Goal: Transaction & Acquisition: Purchase product/service

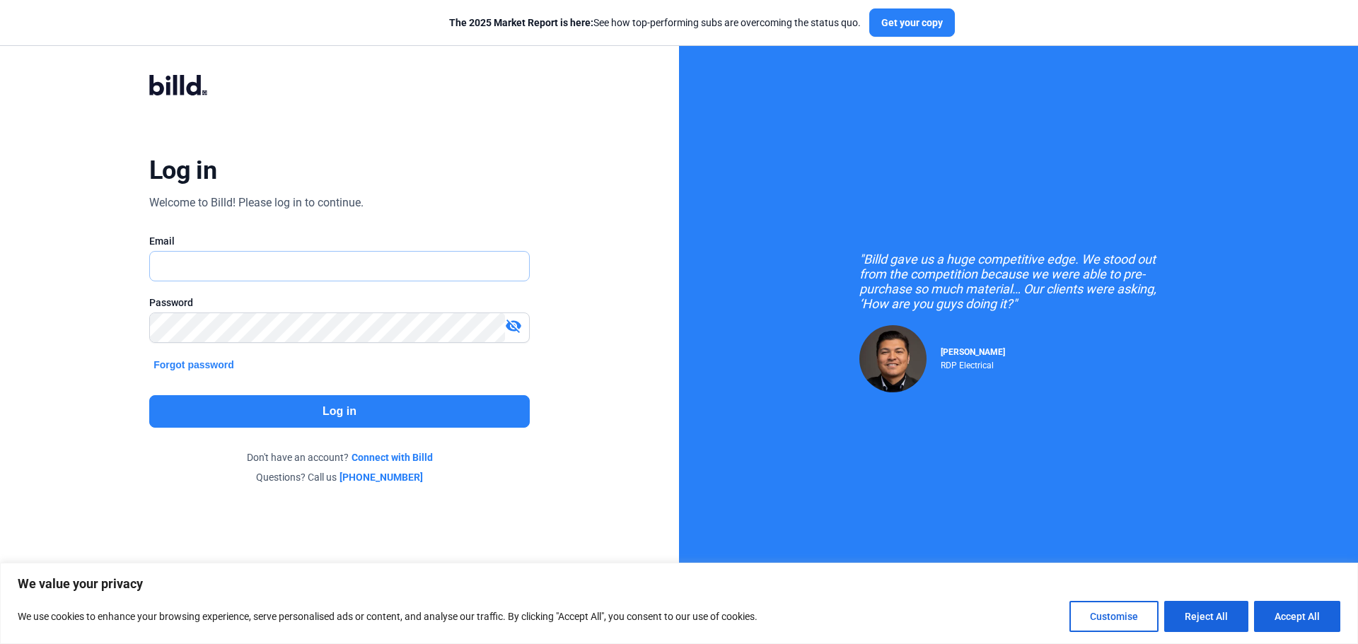
type input "[EMAIL_ADDRESS][DOMAIN_NAME]"
click at [329, 407] on button "Log in" at bounding box center [339, 411] width 380 height 33
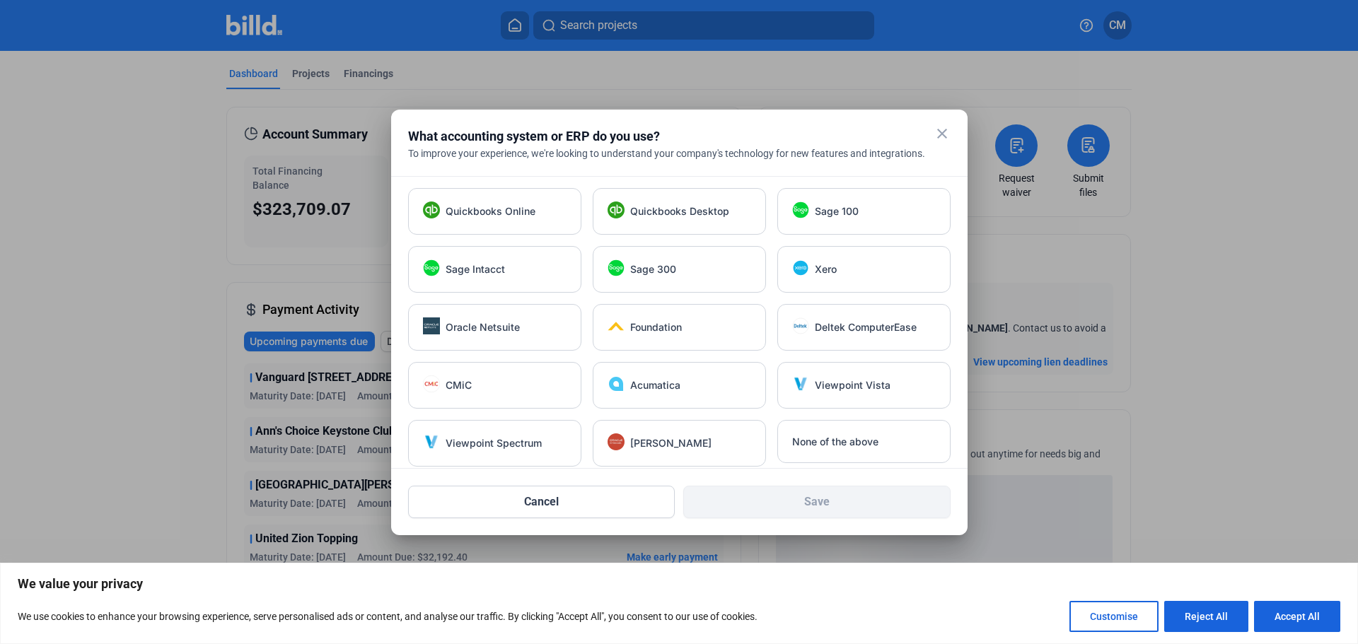
click at [938, 136] on mat-icon "close" at bounding box center [941, 133] width 17 height 17
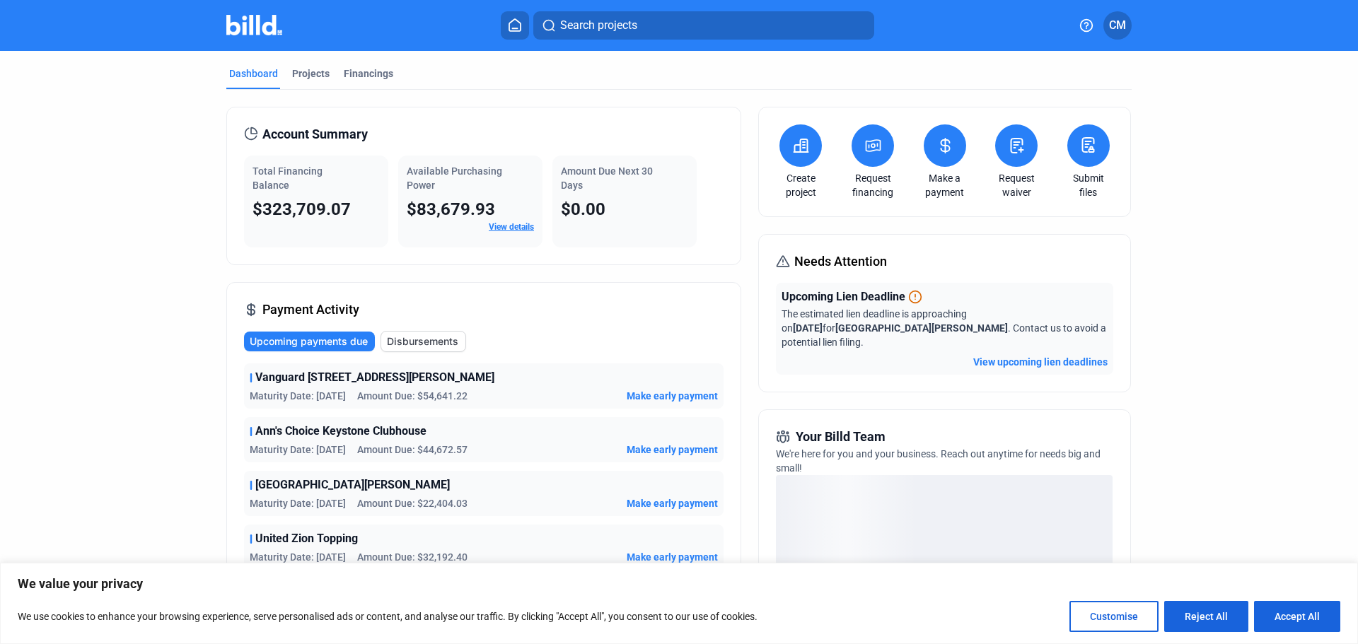
click at [781, 137] on button at bounding box center [800, 145] width 42 height 42
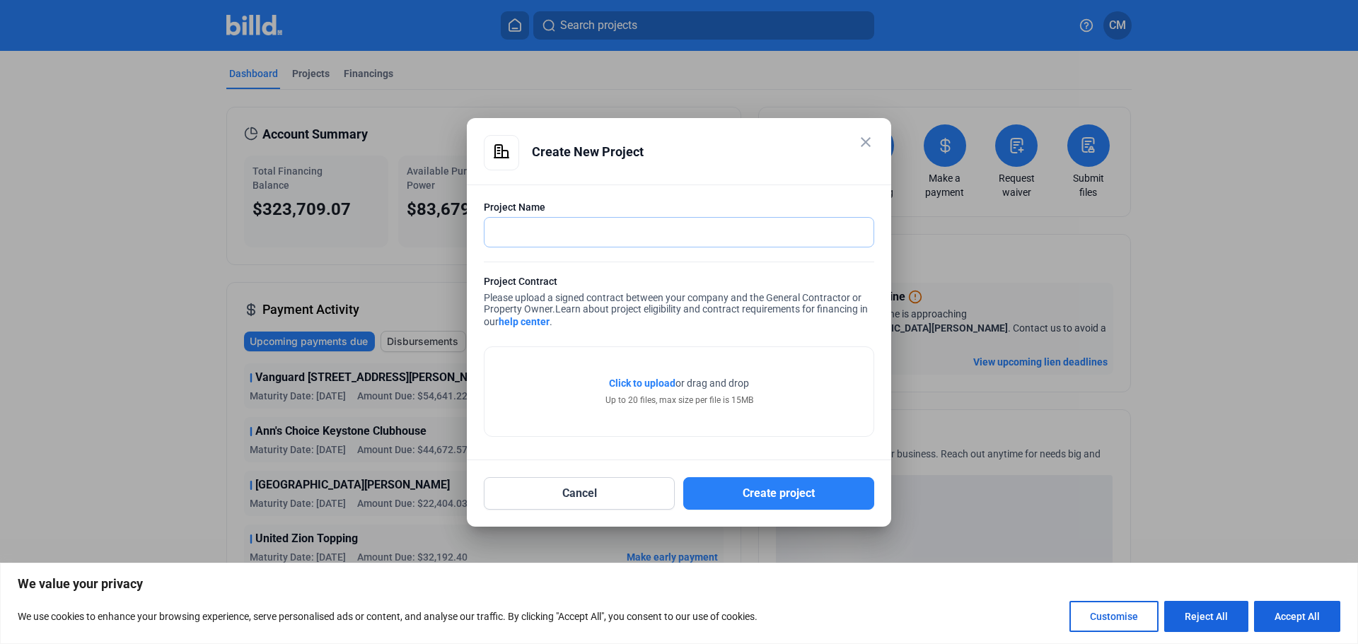
click at [561, 231] on input "text" at bounding box center [670, 232] width 373 height 29
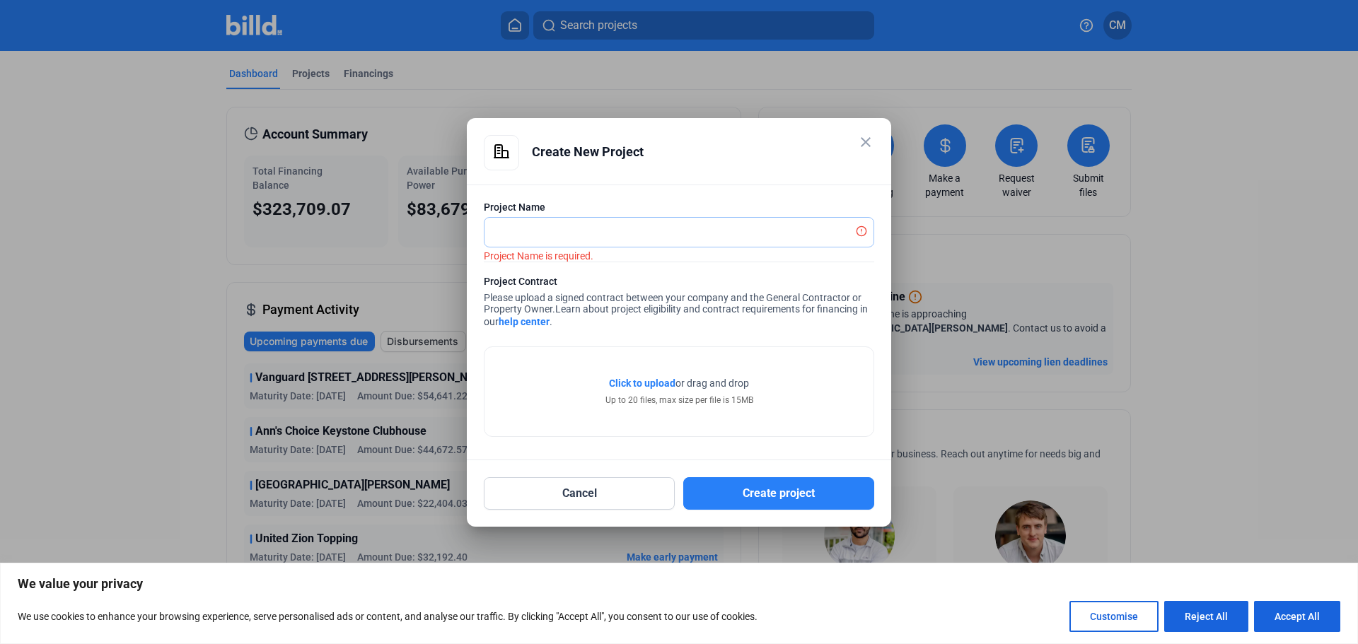
click at [549, 240] on input "text" at bounding box center [670, 232] width 373 height 29
type input "[PERSON_NAME] - [PERSON_NAME] School"
click at [631, 381] on span "Click to upload" at bounding box center [642, 383] width 66 height 11
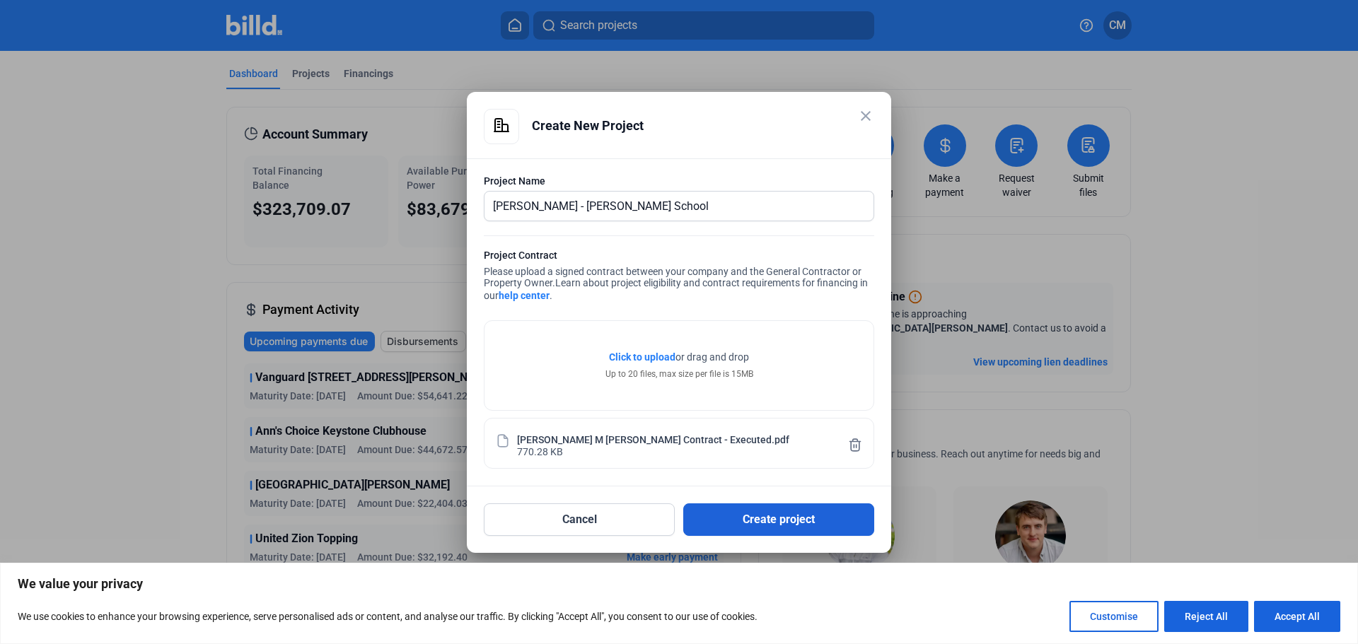
click at [736, 513] on button "Create project" at bounding box center [778, 519] width 191 height 33
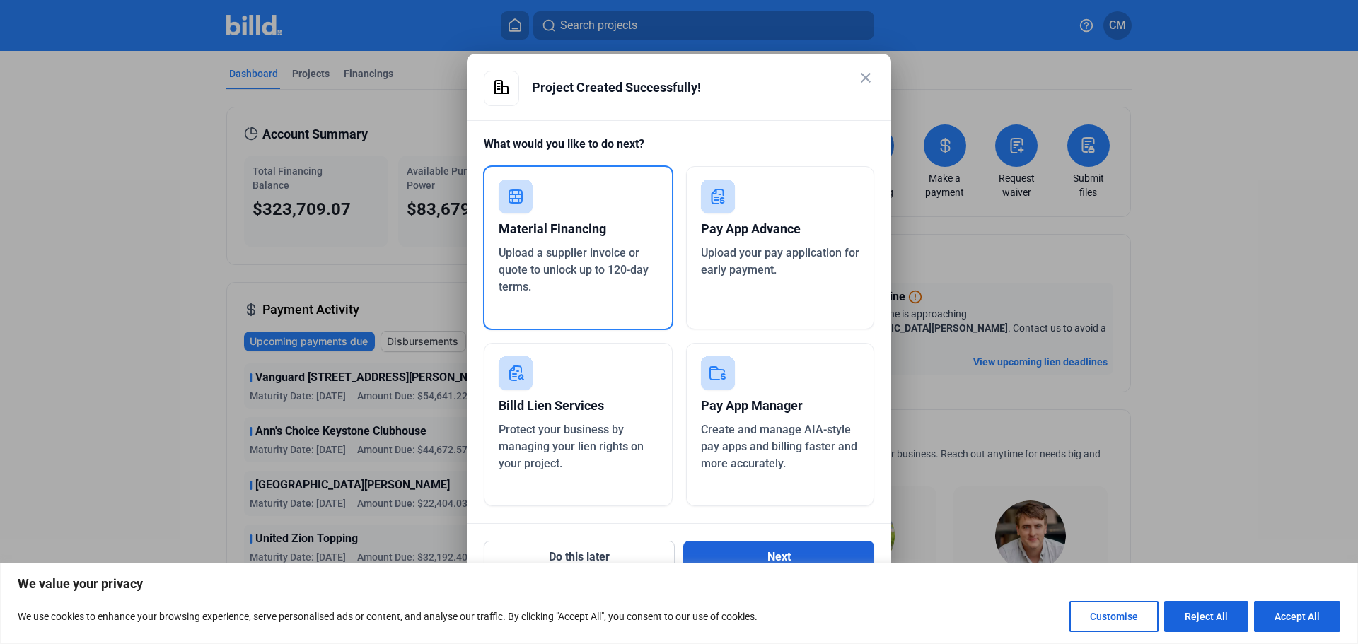
click at [734, 542] on button "Next" at bounding box center [778, 557] width 191 height 33
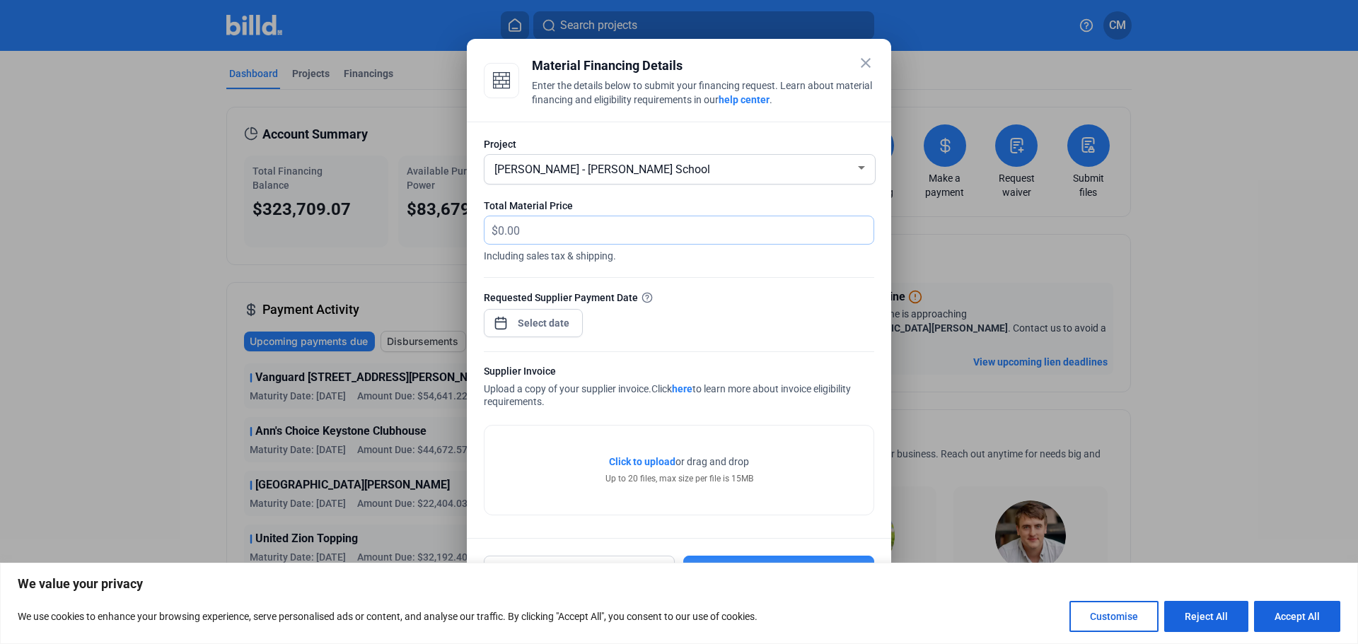
drag, startPoint x: 577, startPoint y: 226, endPoint x: 366, endPoint y: 240, distance: 211.9
click at [366, 240] on div "close Material Financing Details Enter the details below to submit your financi…" at bounding box center [679, 322] width 1358 height 644
type input "40,791.25"
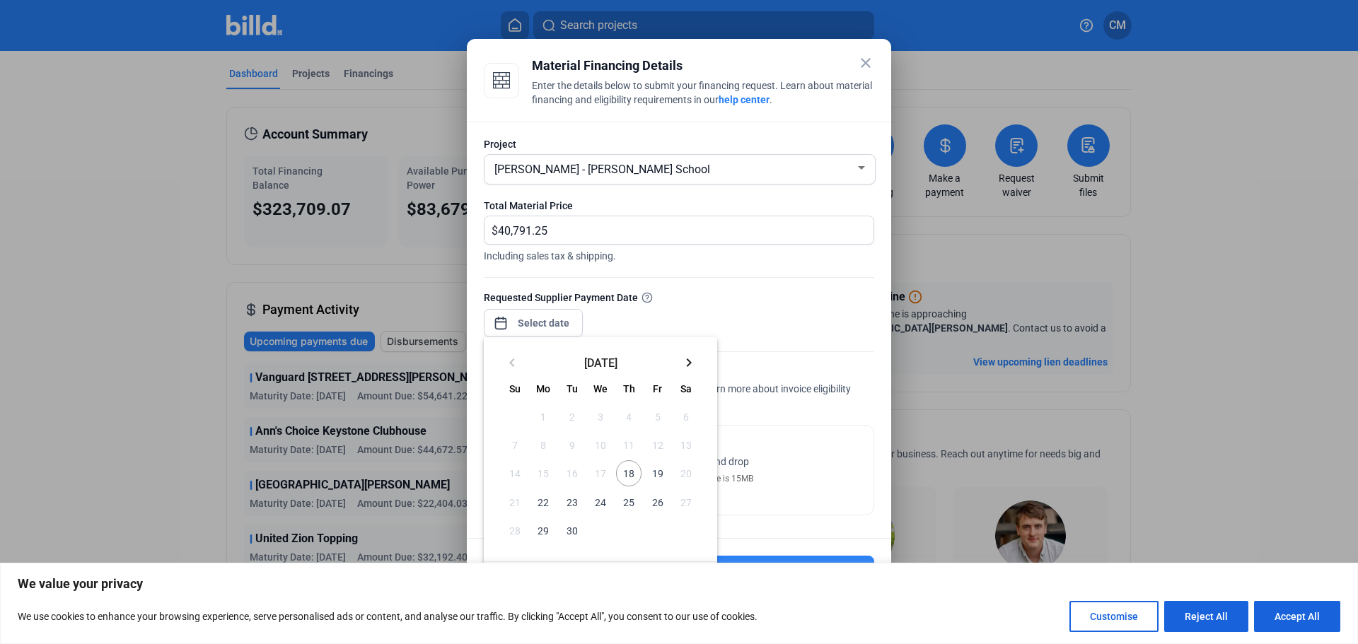
click at [541, 325] on div "close Material Financing Details Enter the details below to submit your financi…" at bounding box center [679, 322] width 1358 height 644
click at [629, 470] on span "18" at bounding box center [628, 472] width 25 height 25
click at [660, 471] on span "19" at bounding box center [656, 472] width 25 height 25
click at [631, 472] on span "18" at bounding box center [628, 472] width 25 height 25
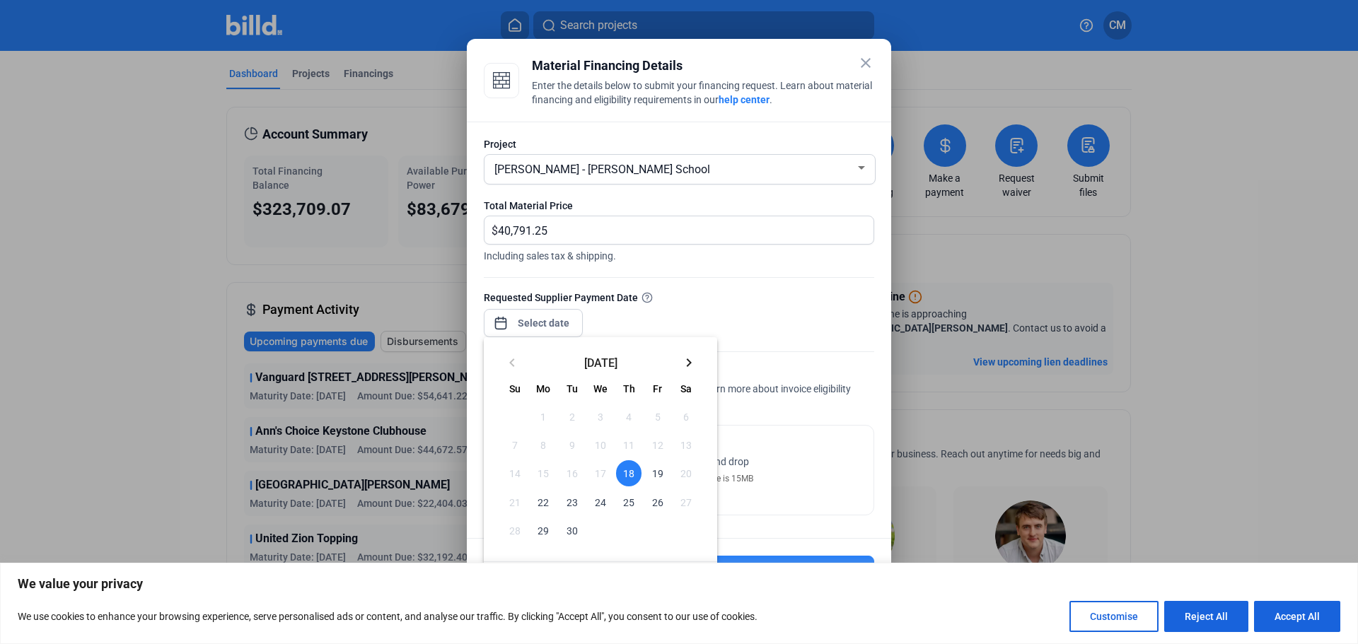
click at [631, 472] on span "18" at bounding box center [628, 472] width 25 height 25
click at [558, 320] on div at bounding box center [679, 322] width 1358 height 644
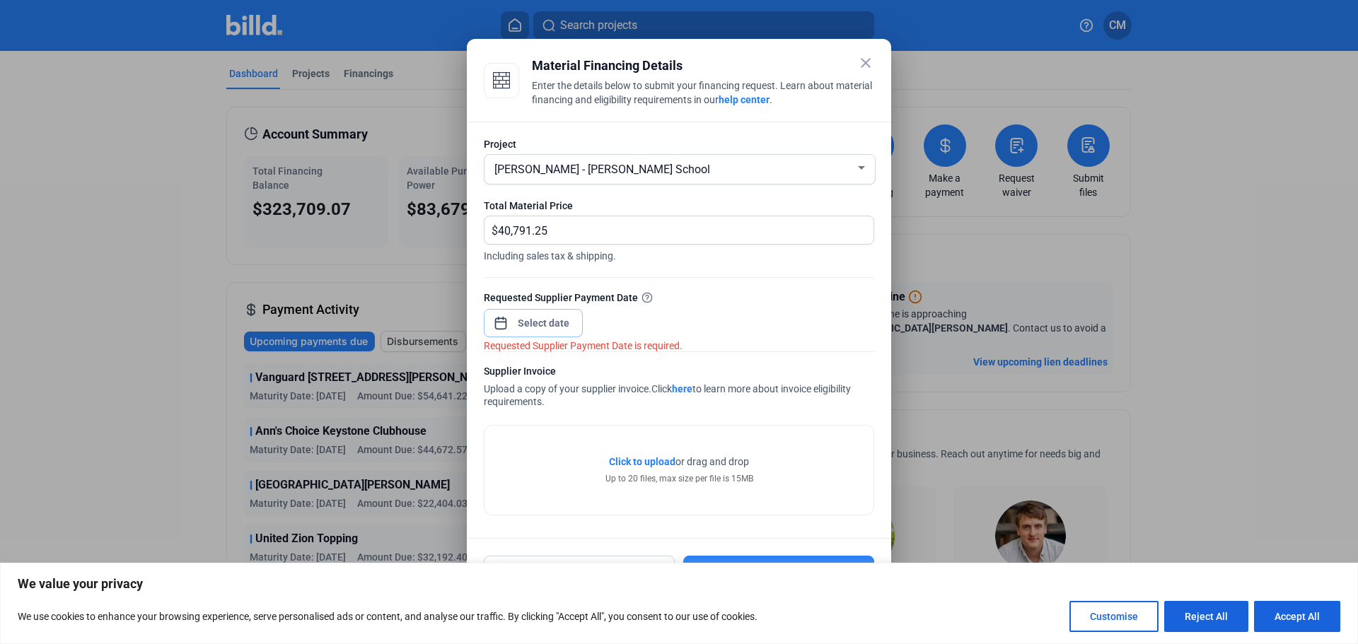
click at [548, 320] on input at bounding box center [543, 323] width 61 height 17
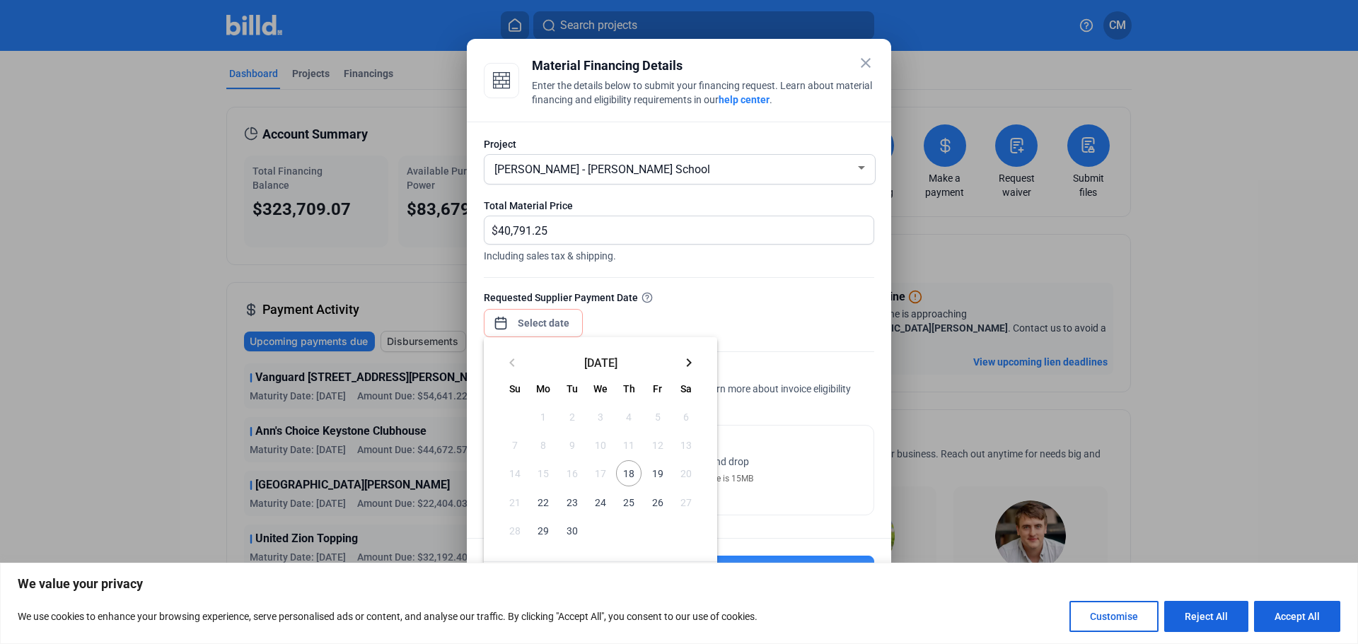
click at [627, 471] on span "18" at bounding box center [628, 472] width 25 height 25
click at [1210, 612] on button "Reject All" at bounding box center [1206, 616] width 84 height 31
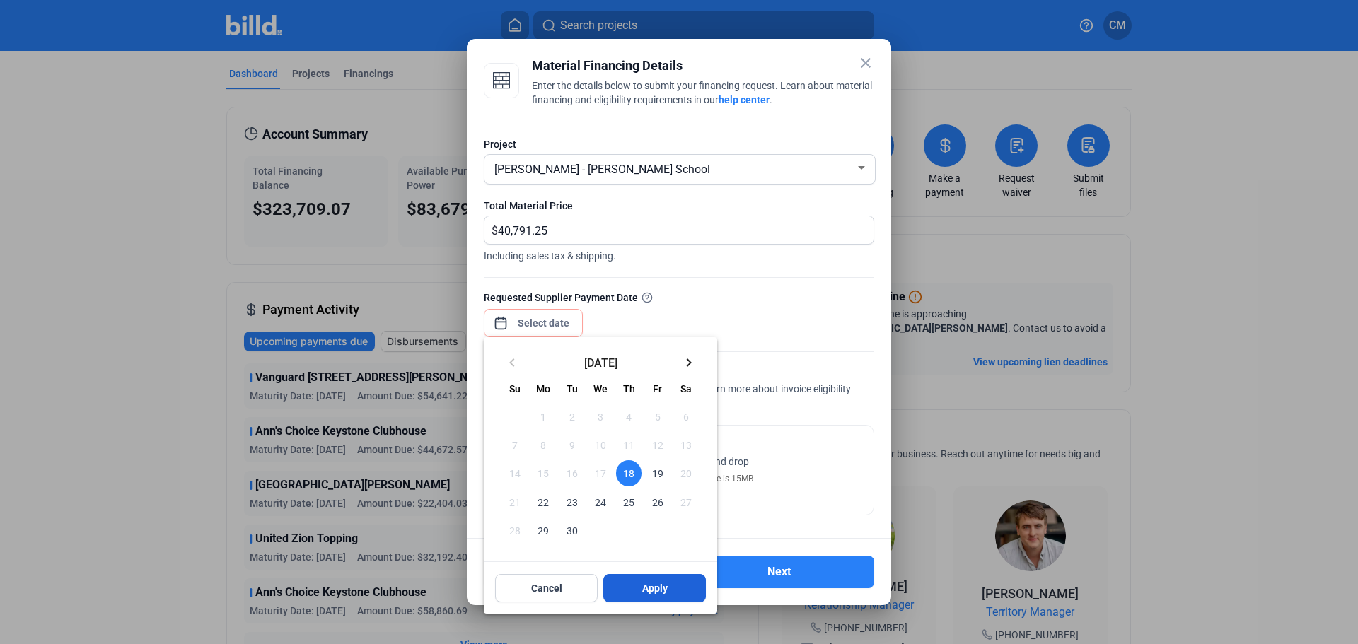
click at [645, 581] on button "Apply" at bounding box center [654, 588] width 103 height 28
click at [662, 588] on span "Apply" at bounding box center [654, 588] width 25 height 14
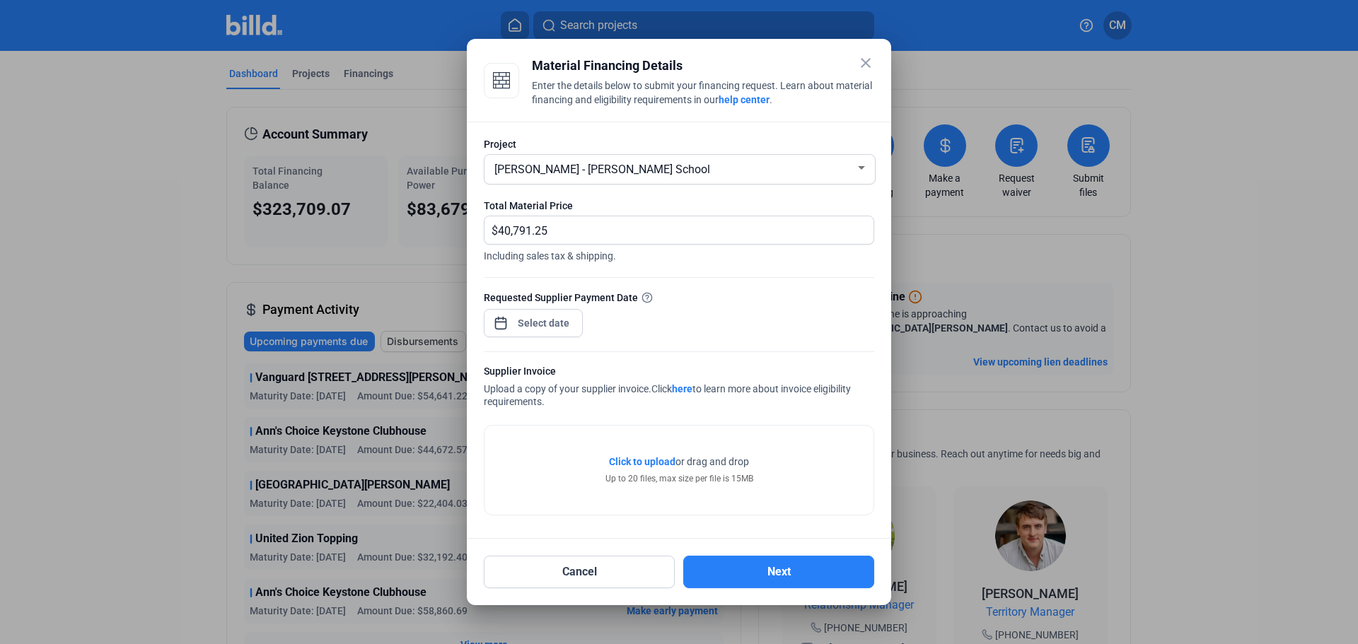
click at [649, 456] on span "Click to upload" at bounding box center [642, 461] width 66 height 11
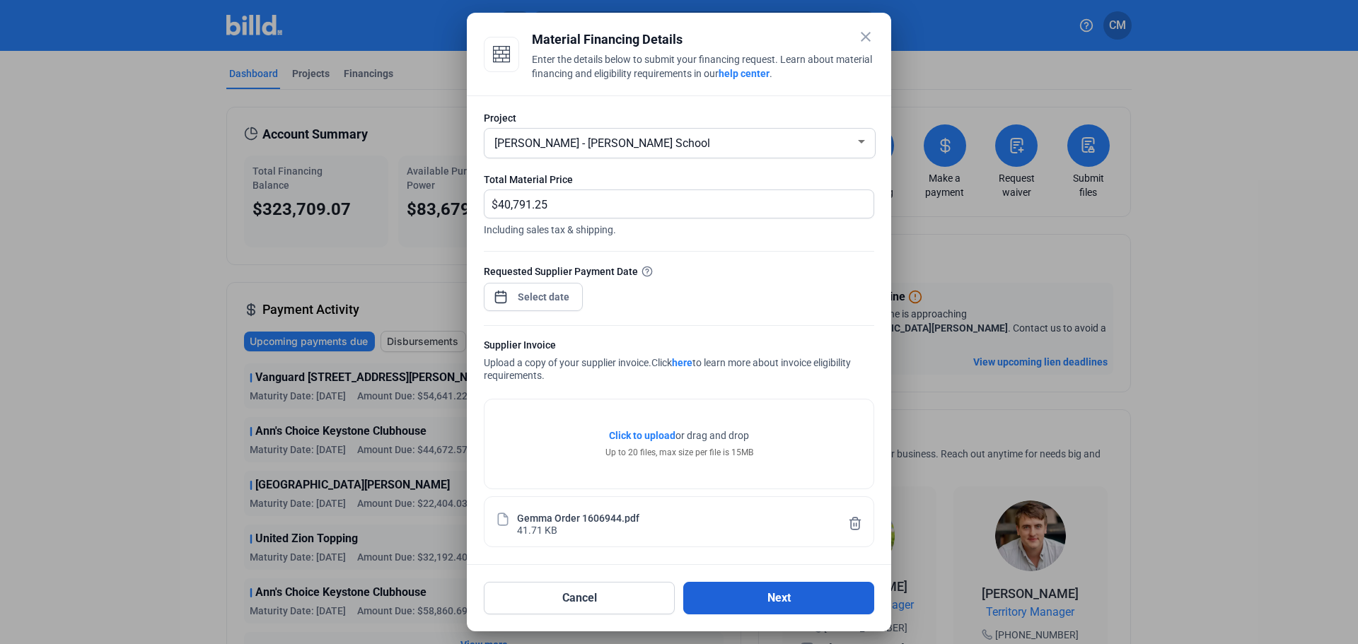
click at [776, 599] on button "Next" at bounding box center [778, 598] width 191 height 33
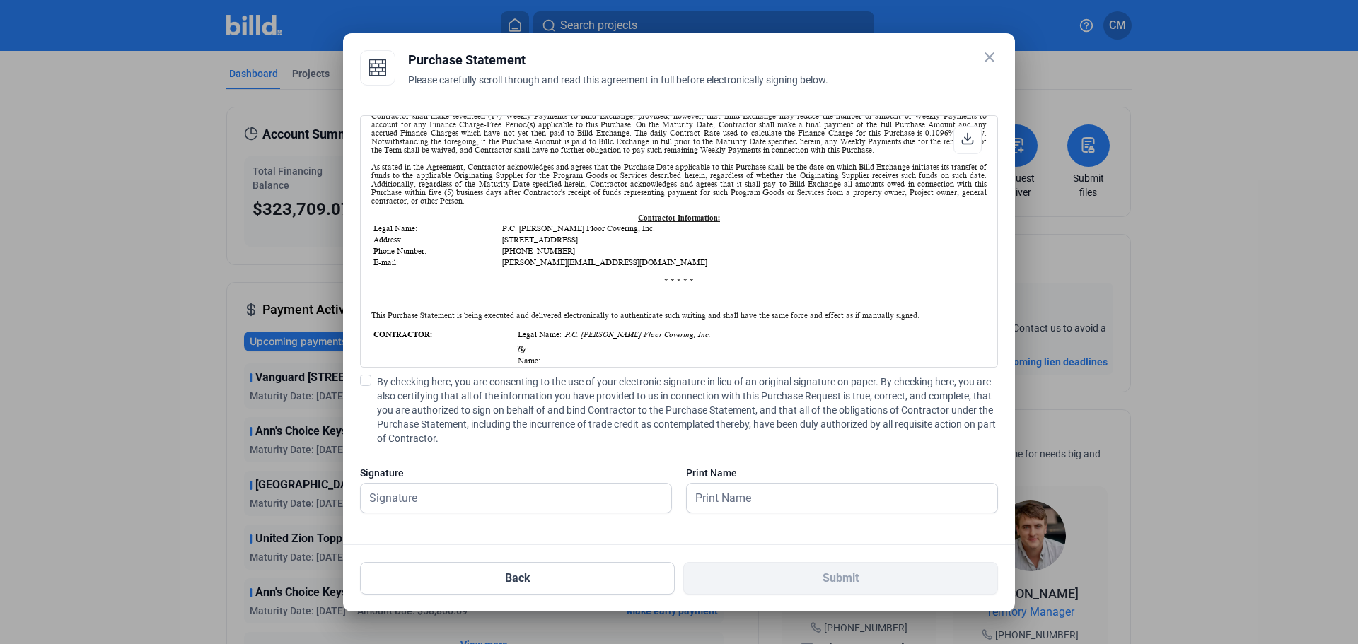
scroll to position [354, 0]
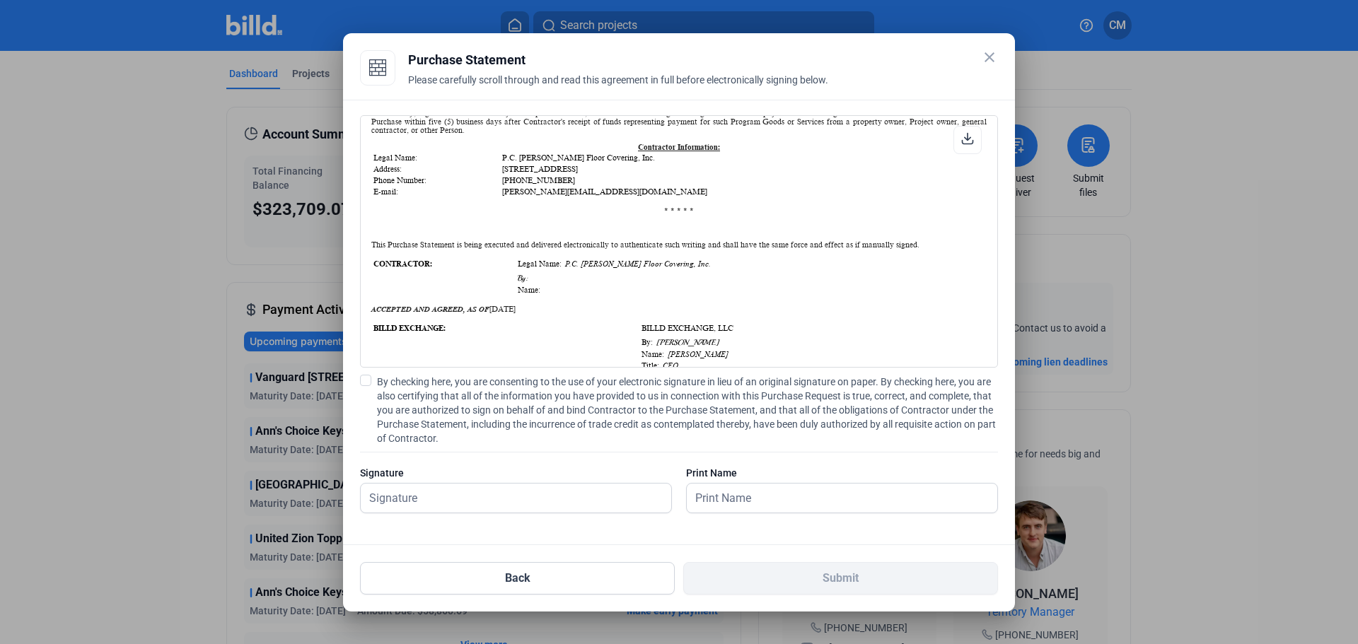
click at [364, 381] on span at bounding box center [365, 380] width 11 height 11
click at [0, 0] on input "By checking here, you are consenting to the use of your electronic signature in…" at bounding box center [0, 0] width 0 height 0
click at [400, 496] on input "text" at bounding box center [516, 498] width 310 height 29
type input "[PERSON_NAME]"
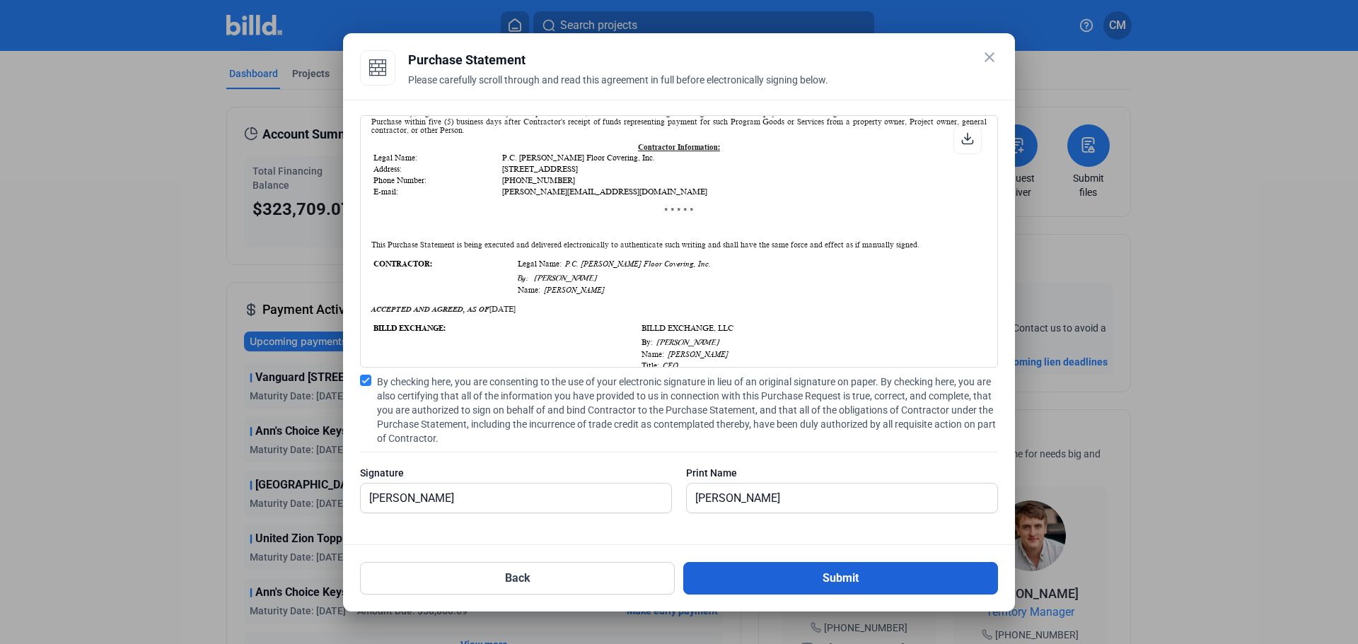
click at [789, 578] on button "Submit" at bounding box center [840, 578] width 315 height 33
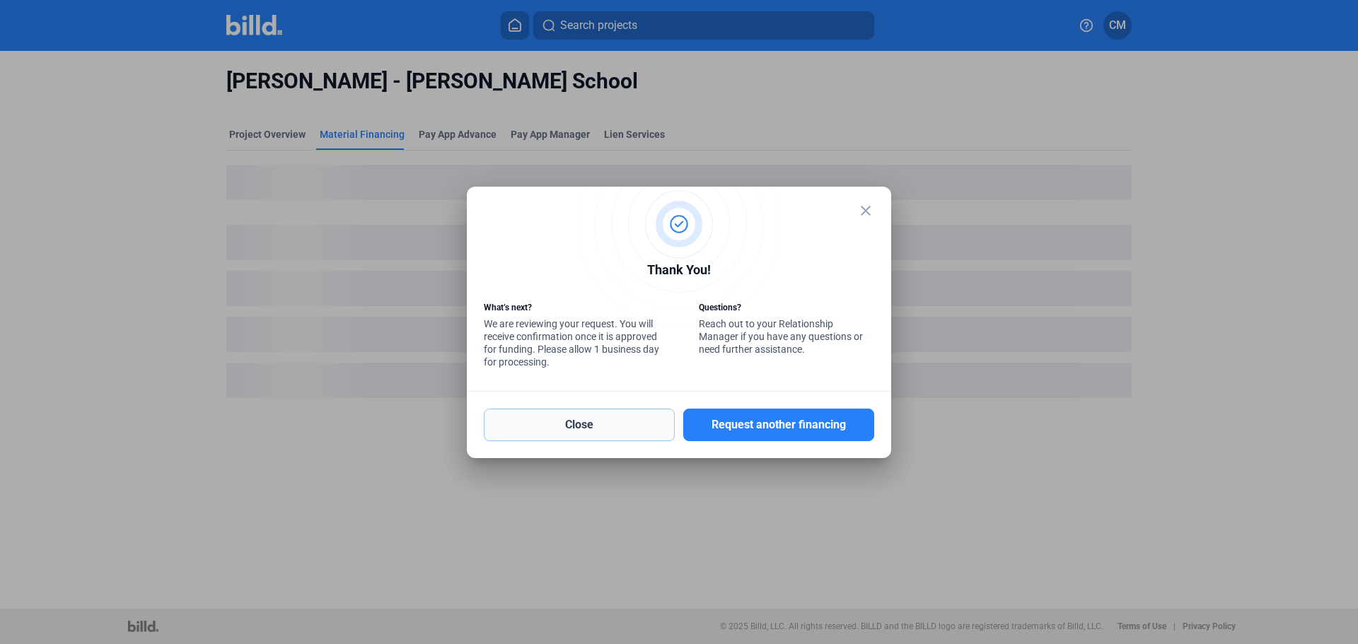
click at [626, 419] on button "Close" at bounding box center [579, 425] width 191 height 33
